Goal: Check status: Check status

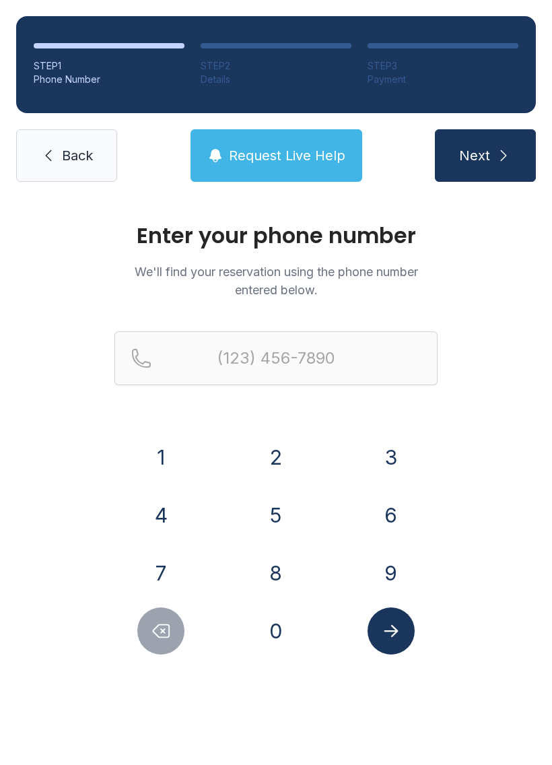
click at [162, 505] on button "4" at bounding box center [160, 514] width 47 height 47
click at [184, 457] on button "1" at bounding box center [160, 456] width 47 height 47
click at [184, 519] on button "4" at bounding box center [160, 514] width 47 height 47
click at [291, 445] on button "2" at bounding box center [275, 456] width 47 height 47
click at [402, 458] on button "3" at bounding box center [390, 456] width 47 height 47
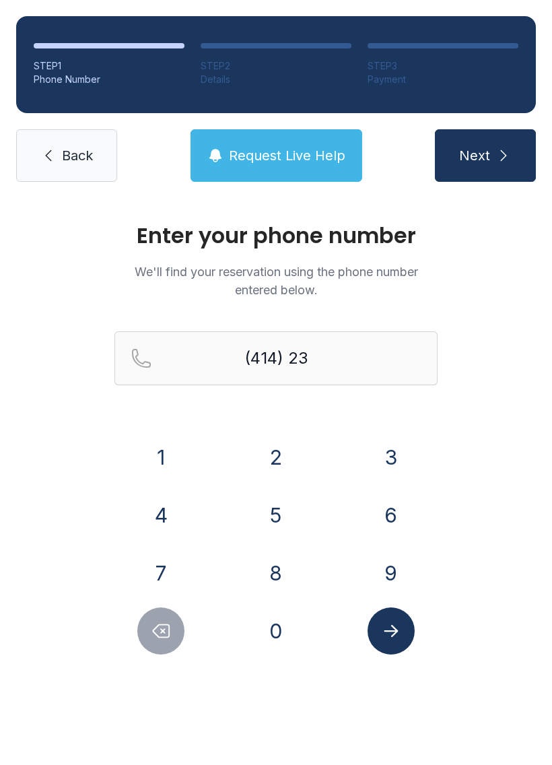
click at [290, 452] on button "2" at bounding box center [275, 456] width 47 height 47
click at [293, 445] on button "2" at bounding box center [275, 456] width 47 height 47
click at [396, 558] on button "9" at bounding box center [390, 572] width 47 height 47
click at [161, 504] on button "4" at bounding box center [160, 514] width 47 height 47
click at [392, 514] on button "6" at bounding box center [390, 514] width 47 height 47
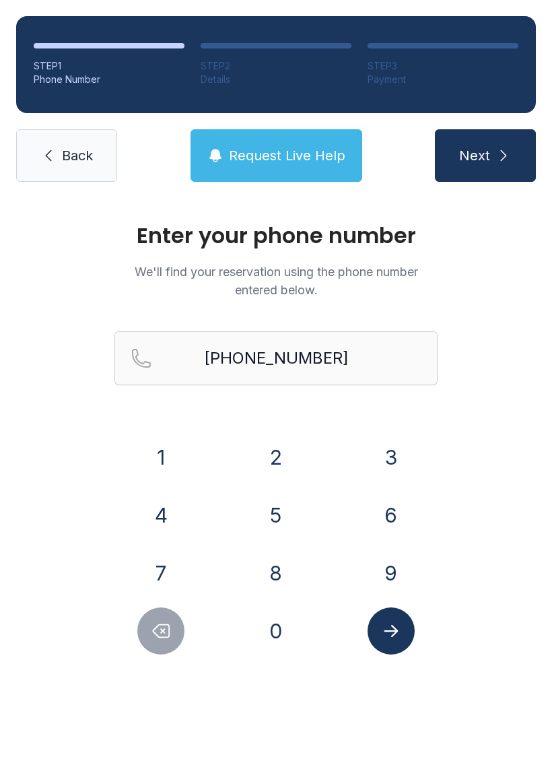
click at [404, 635] on button "Submit lookup form" at bounding box center [390, 630] width 47 height 47
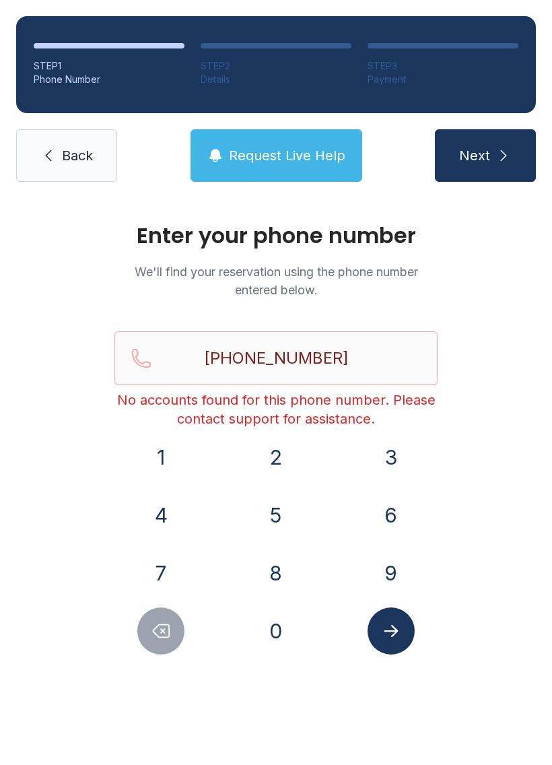
click at [146, 619] on button "Delete number" at bounding box center [160, 630] width 47 height 47
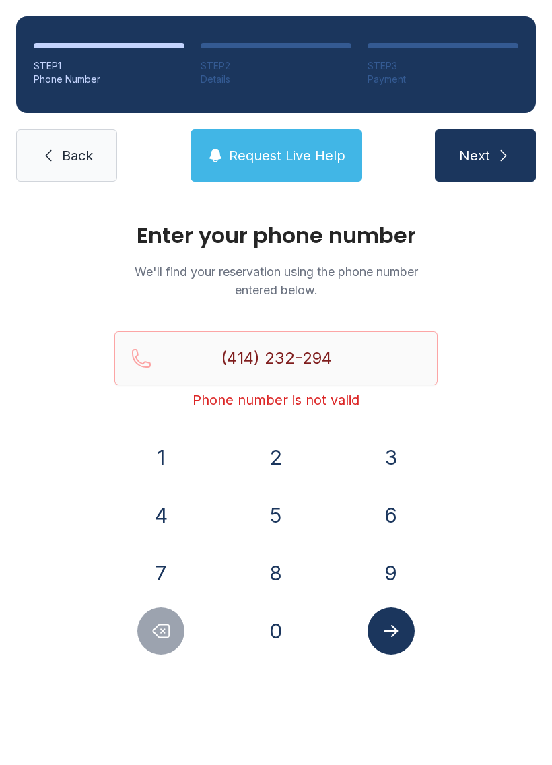
click at [146, 619] on button "Delete number" at bounding box center [160, 630] width 47 height 47
click at [152, 614] on button "Delete number" at bounding box center [160, 630] width 47 height 47
click at [157, 612] on button "Delete number" at bounding box center [160, 630] width 47 height 47
click at [156, 612] on button "Delete number" at bounding box center [160, 630] width 47 height 47
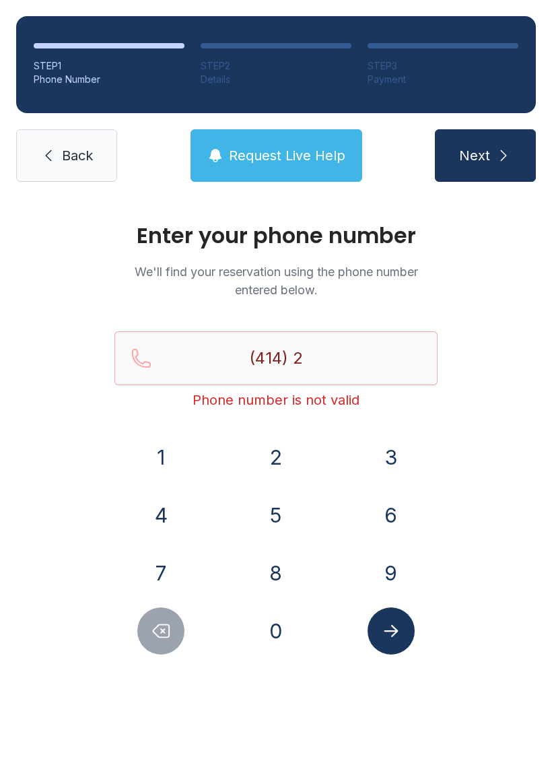
click at [151, 622] on icon "Delete number" at bounding box center [161, 631] width 20 height 20
click at [157, 614] on button "Delete number" at bounding box center [160, 630] width 47 height 47
click at [290, 625] on button "0" at bounding box center [275, 630] width 47 height 47
click at [159, 508] on button "4" at bounding box center [160, 514] width 47 height 47
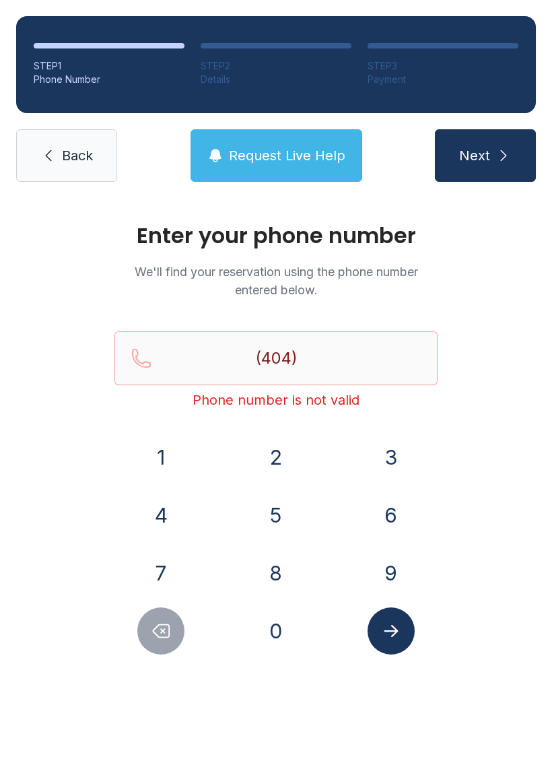
click at [165, 519] on button "4" at bounding box center [160, 514] width 47 height 47
click at [164, 467] on button "1" at bounding box center [160, 456] width 47 height 47
click at [161, 499] on button "4" at bounding box center [160, 514] width 47 height 47
click at [253, 457] on button "2" at bounding box center [275, 456] width 47 height 47
click at [386, 516] on button "6" at bounding box center [390, 514] width 47 height 47
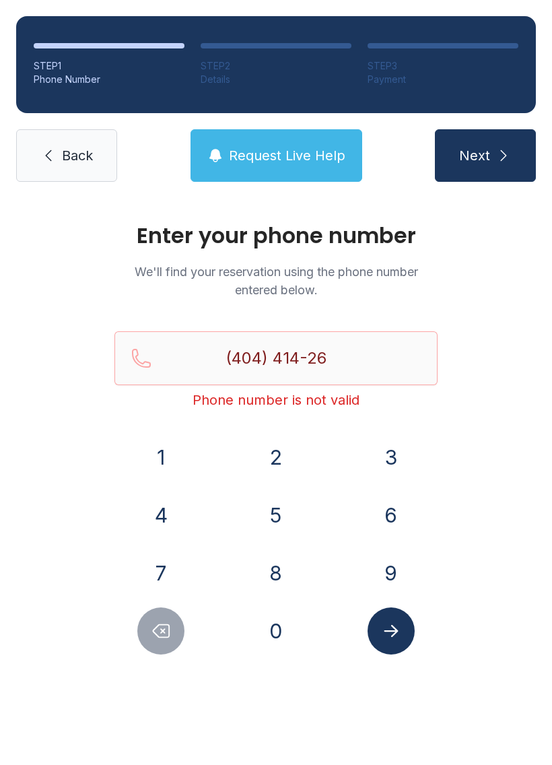
click at [372, 569] on button "9" at bounding box center [390, 572] width 47 height 47
click at [267, 456] on button "2" at bounding box center [275, 456] width 47 height 47
type input "[PHONE_NUMBER]"
click at [398, 627] on icon "Submit lookup form" at bounding box center [391, 631] width 20 height 20
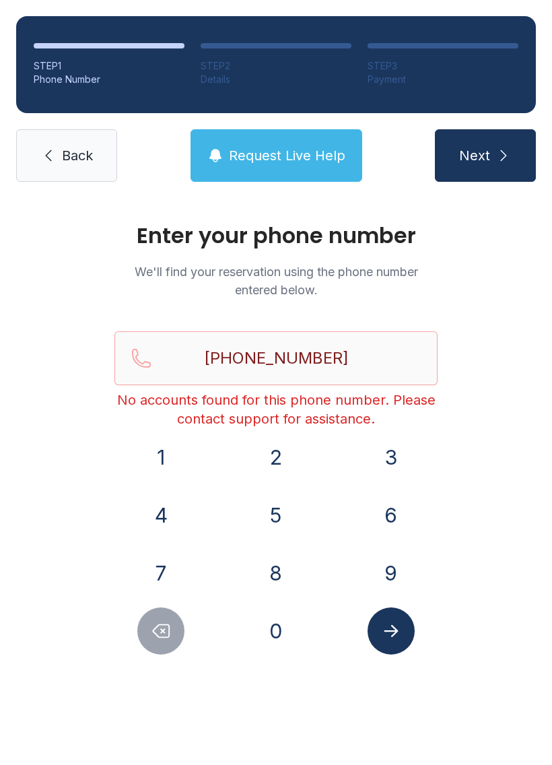
click at [79, 145] on link "Back" at bounding box center [66, 155] width 101 height 52
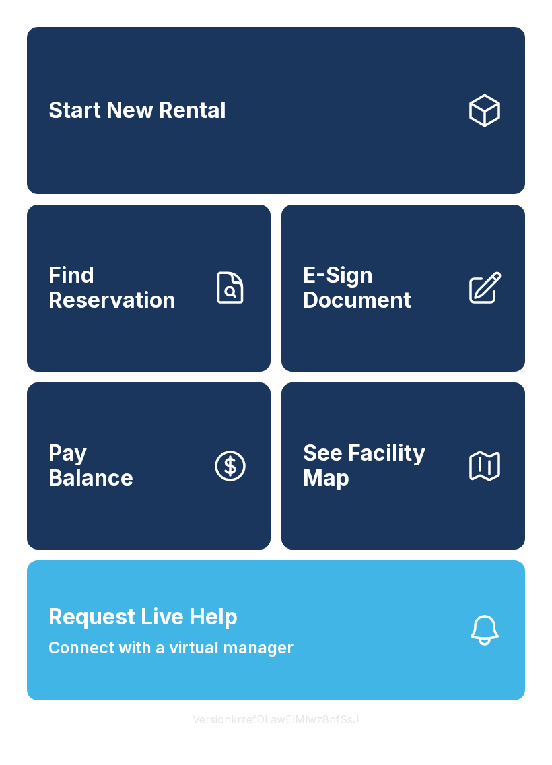
click at [156, 549] on button "Pay Balance" at bounding box center [149, 465] width 244 height 167
